Goal: Find specific page/section: Find specific page/section

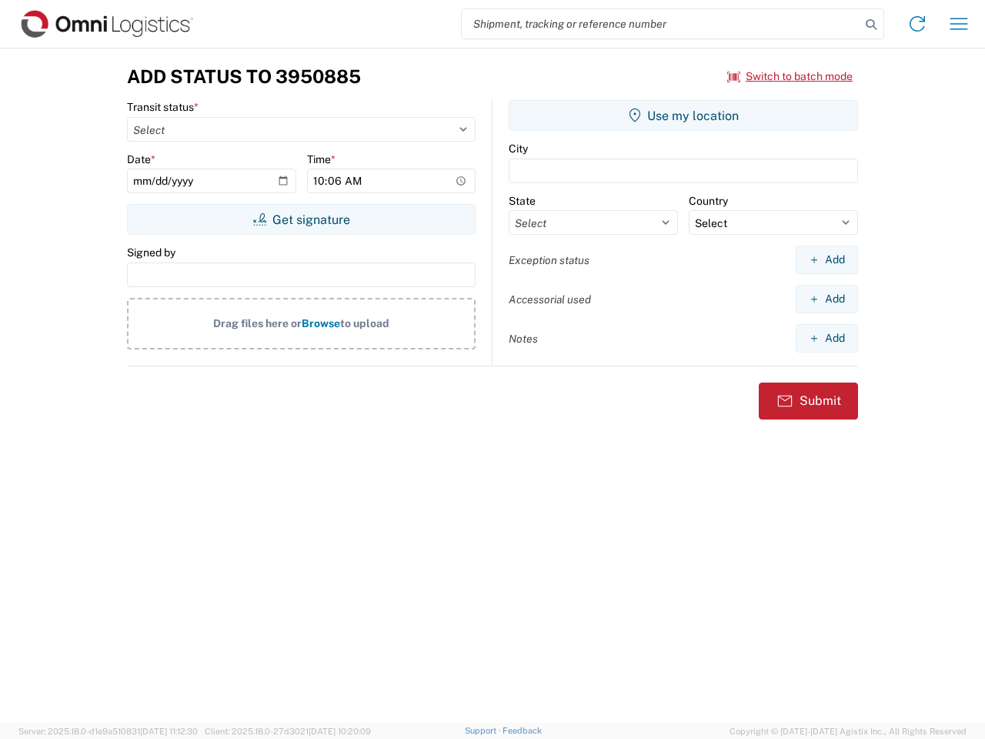
click at [661, 24] on input "search" at bounding box center [661, 23] width 399 height 29
click at [871, 25] on icon at bounding box center [872, 25] width 22 height 22
click at [918, 24] on icon at bounding box center [917, 24] width 25 height 25
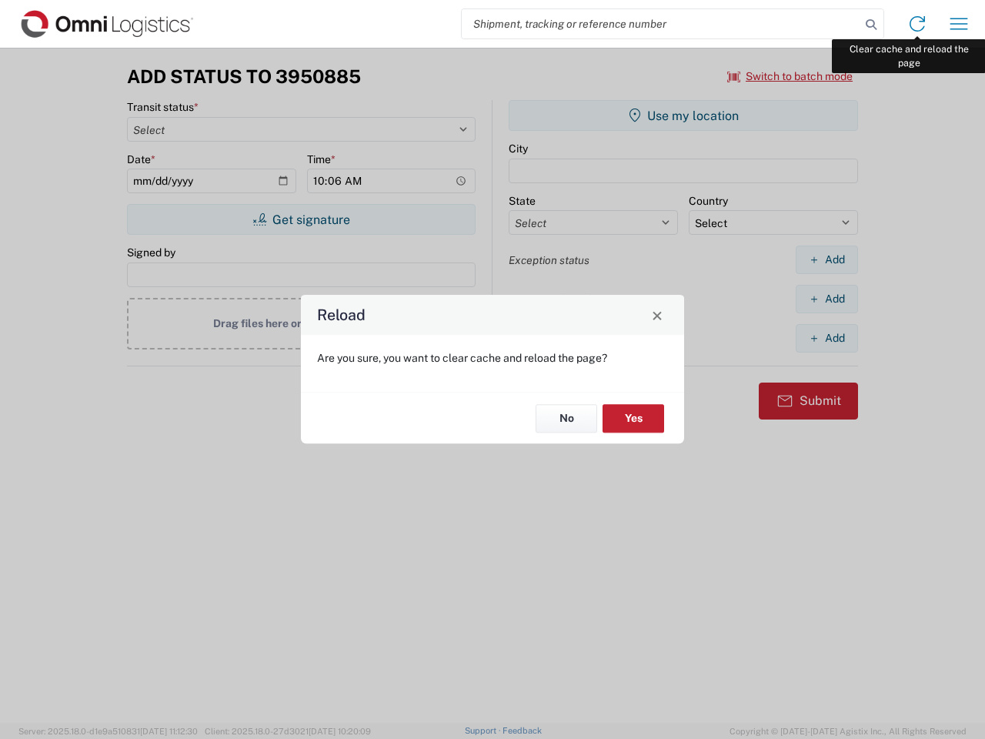
click at [959, 24] on div "Reload Are you sure, you want to clear cache and reload the page? No Yes" at bounding box center [492, 369] width 985 height 739
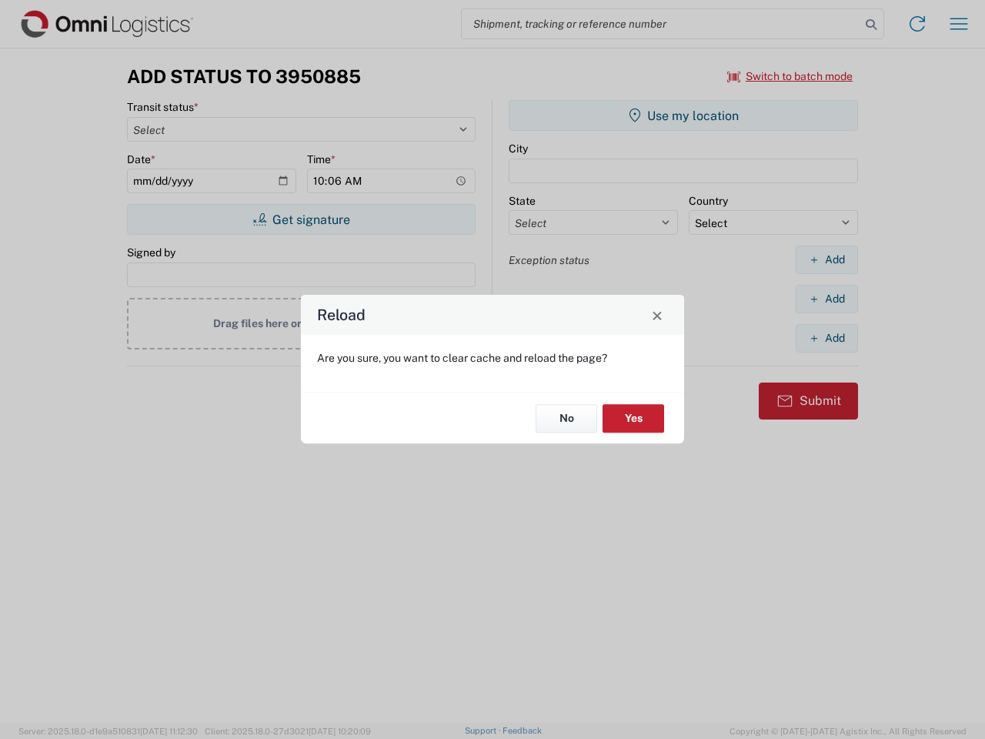
click at [791, 76] on div "Reload Are you sure, you want to clear cache and reload the page? No Yes" at bounding box center [492, 369] width 985 height 739
click at [301, 219] on div "Reload Are you sure, you want to clear cache and reload the page? No Yes" at bounding box center [492, 369] width 985 height 739
click at [684, 115] on div "Reload Are you sure, you want to clear cache and reload the page? No Yes" at bounding box center [492, 369] width 985 height 739
click at [827, 259] on div "Reload Are you sure, you want to clear cache and reload the page? No Yes" at bounding box center [492, 369] width 985 height 739
click at [827, 299] on div "Reload Are you sure, you want to clear cache and reload the page? No Yes" at bounding box center [492, 369] width 985 height 739
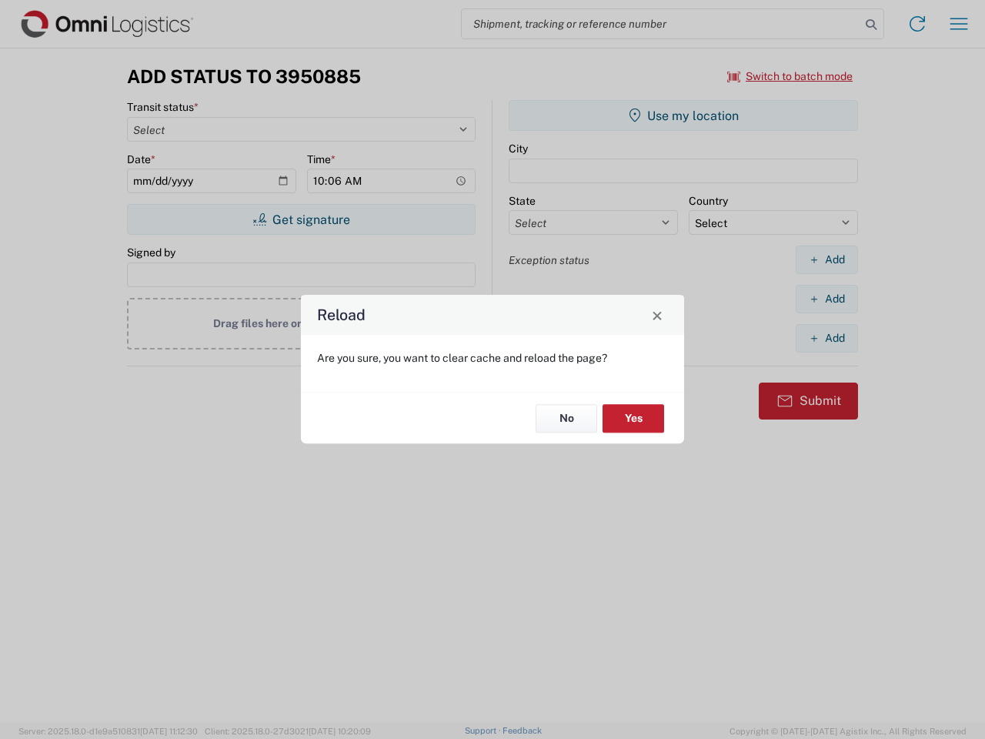
click at [827, 338] on div "Reload Are you sure, you want to clear cache and reload the page? No Yes" at bounding box center [492, 369] width 985 height 739
